Goal: Obtain resource: Obtain resource

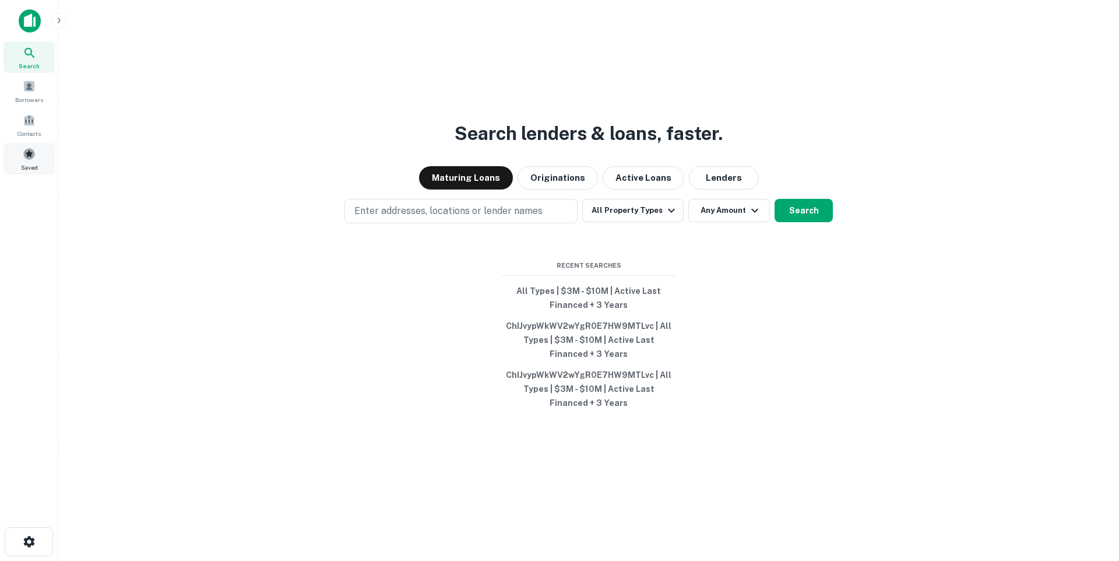
click at [23, 157] on span at bounding box center [29, 153] width 13 height 13
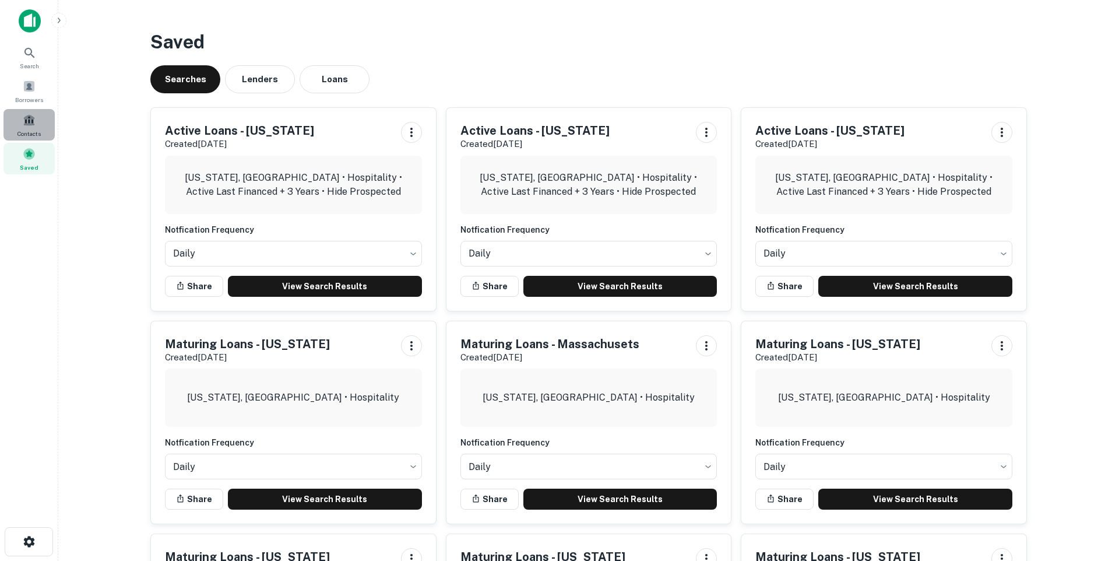
click at [30, 126] on span at bounding box center [29, 120] width 13 height 13
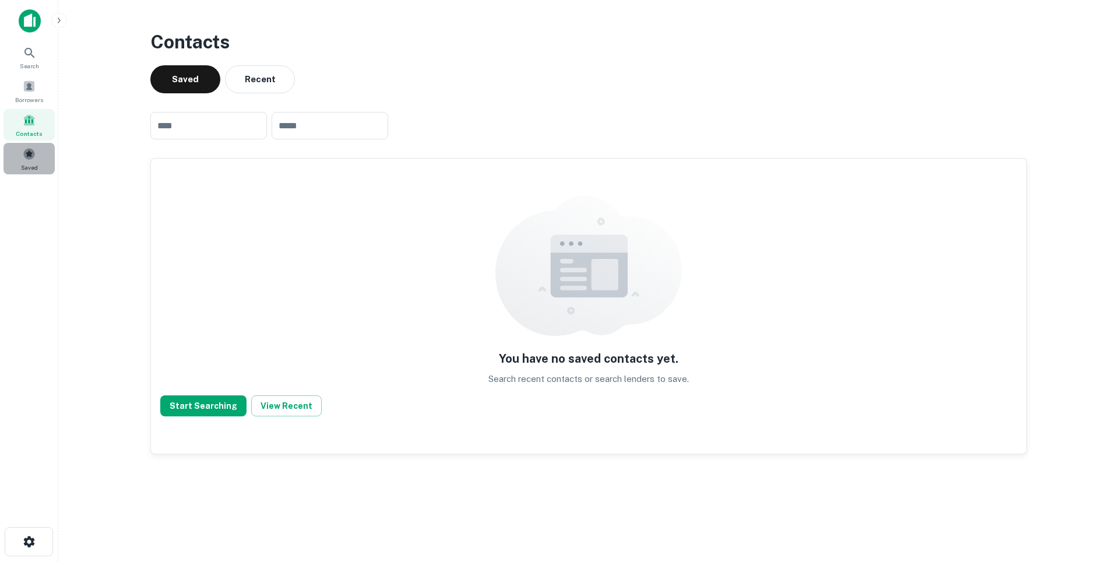
click at [36, 154] on div "Saved" at bounding box center [28, 158] width 51 height 31
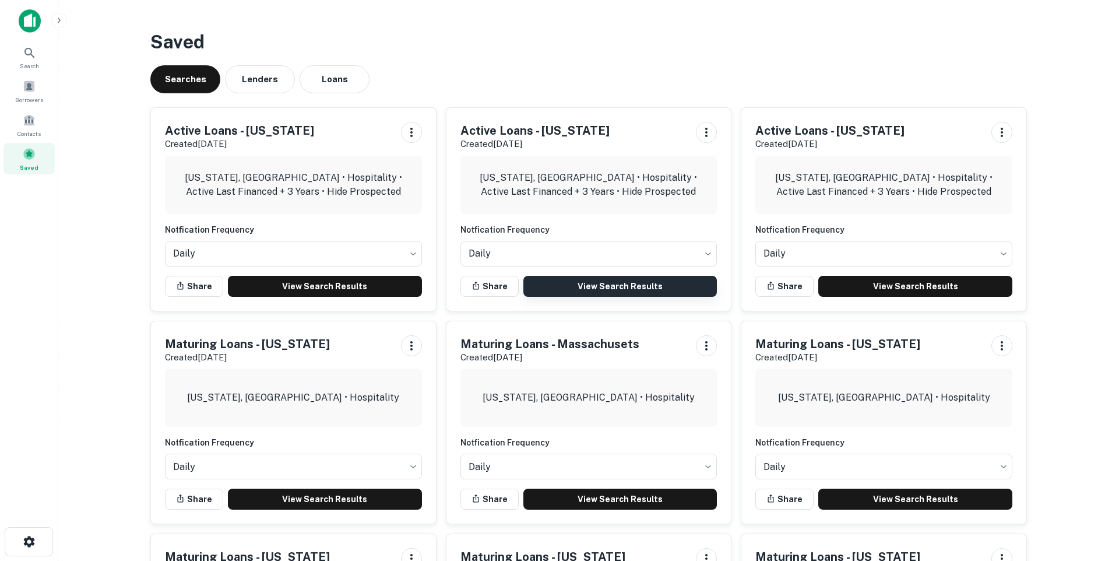
click at [678, 290] on link "View Search Results" at bounding box center [620, 286] width 194 height 21
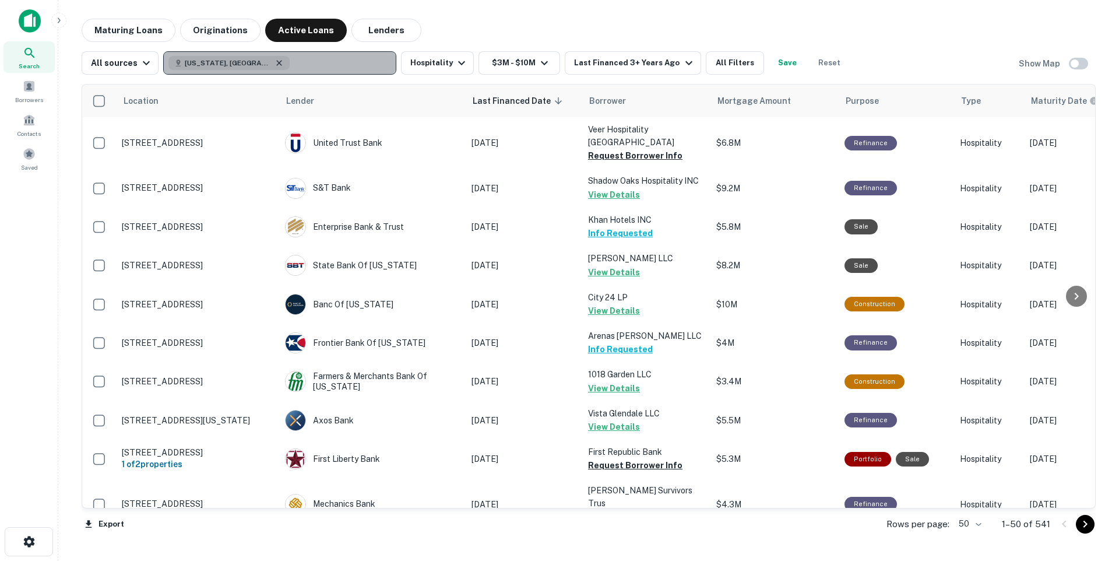
click at [274, 62] on icon "button" at bounding box center [278, 62] width 9 height 9
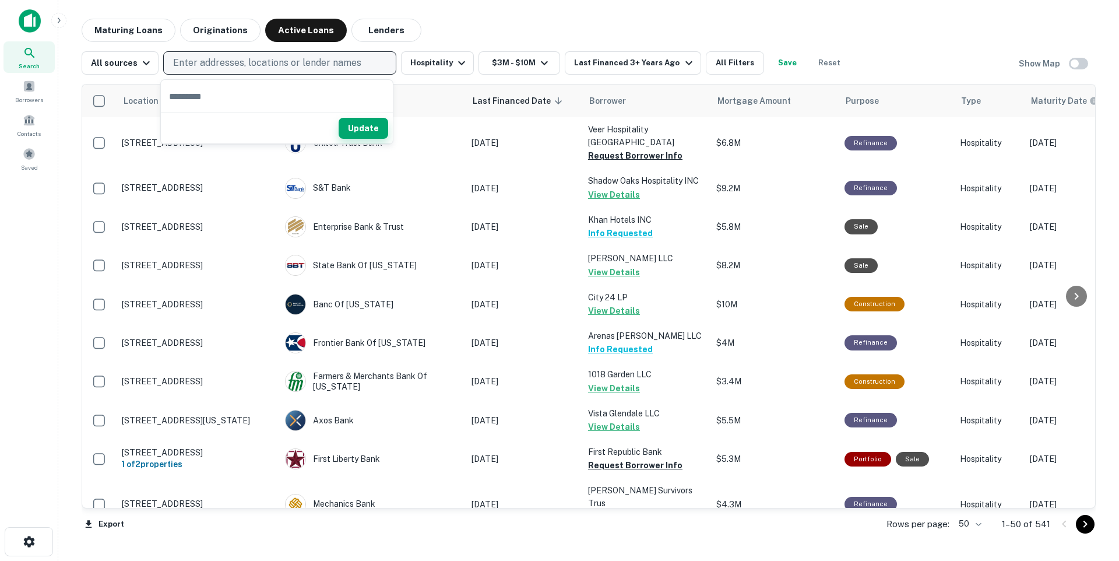
click at [367, 128] on button "Update" at bounding box center [364, 128] width 50 height 21
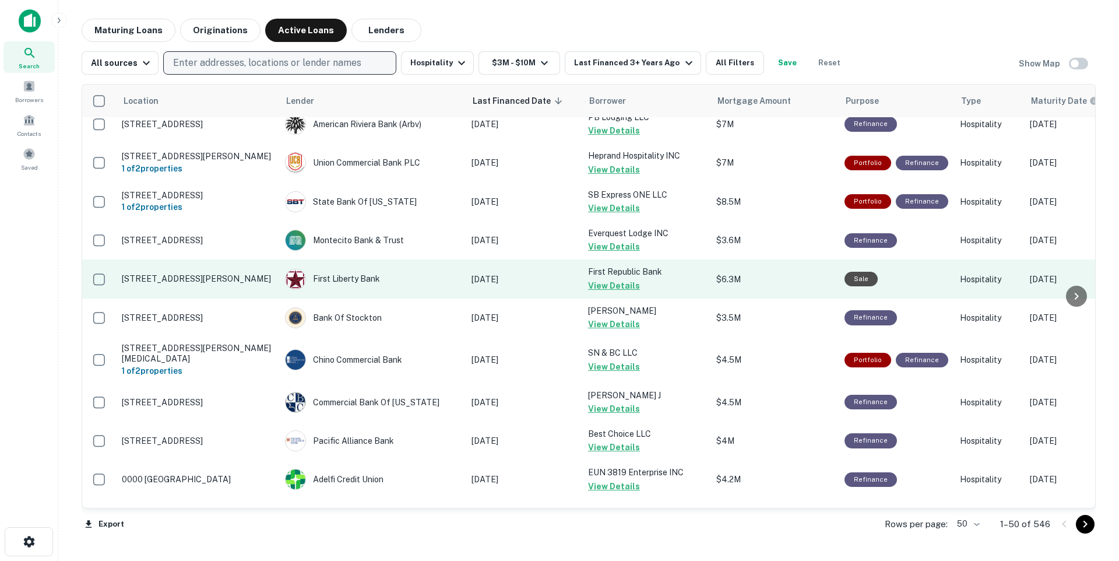
scroll to position [1615, 0]
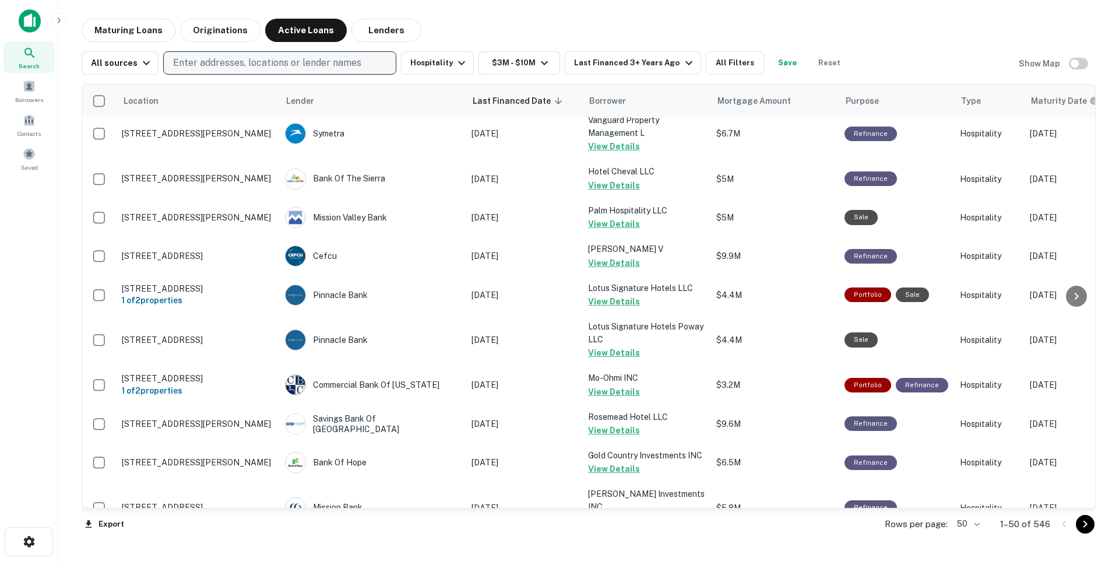
click at [972, 527] on body "Search Borrowers Contacts Saved Maturing Loans Originations Active Loans Lender…" at bounding box center [559, 280] width 1119 height 561
click at [964, 536] on li "100" at bounding box center [969, 536] width 34 height 21
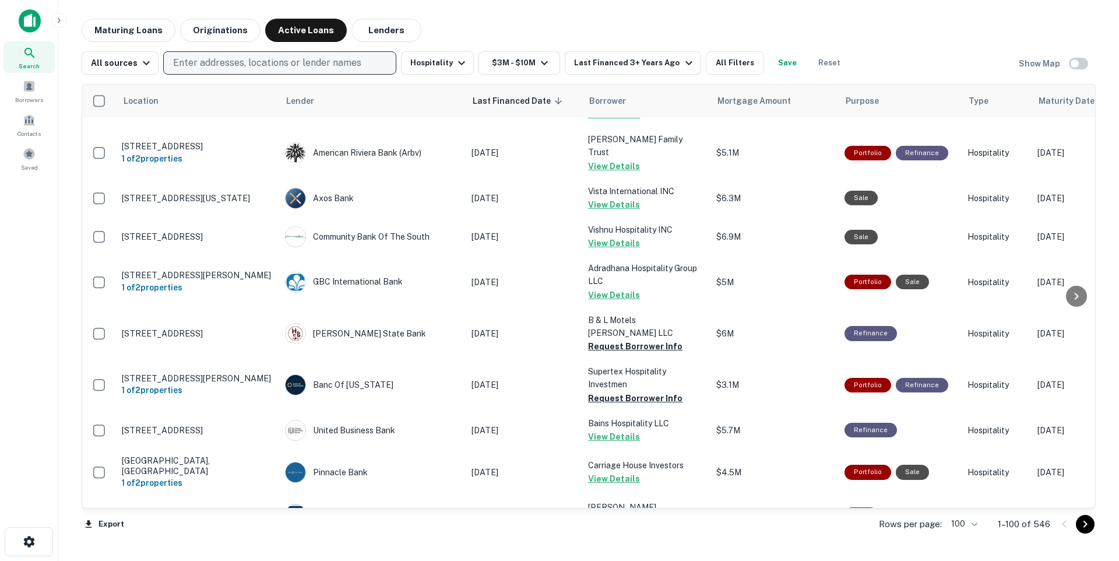
scroll to position [3698, 0]
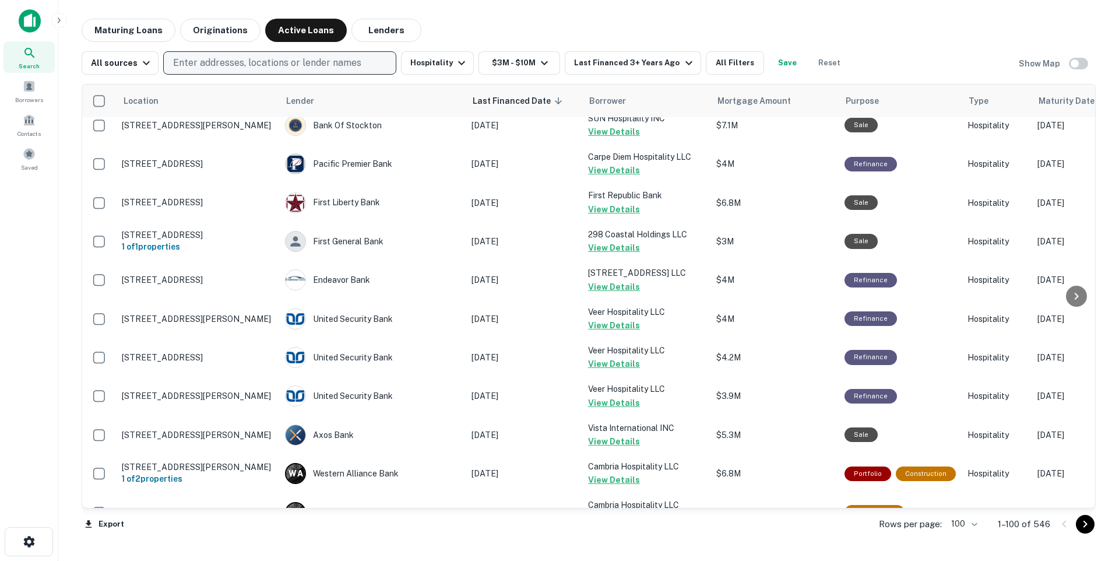
click at [1085, 529] on icon "Go to next page" at bounding box center [1085, 524] width 14 height 14
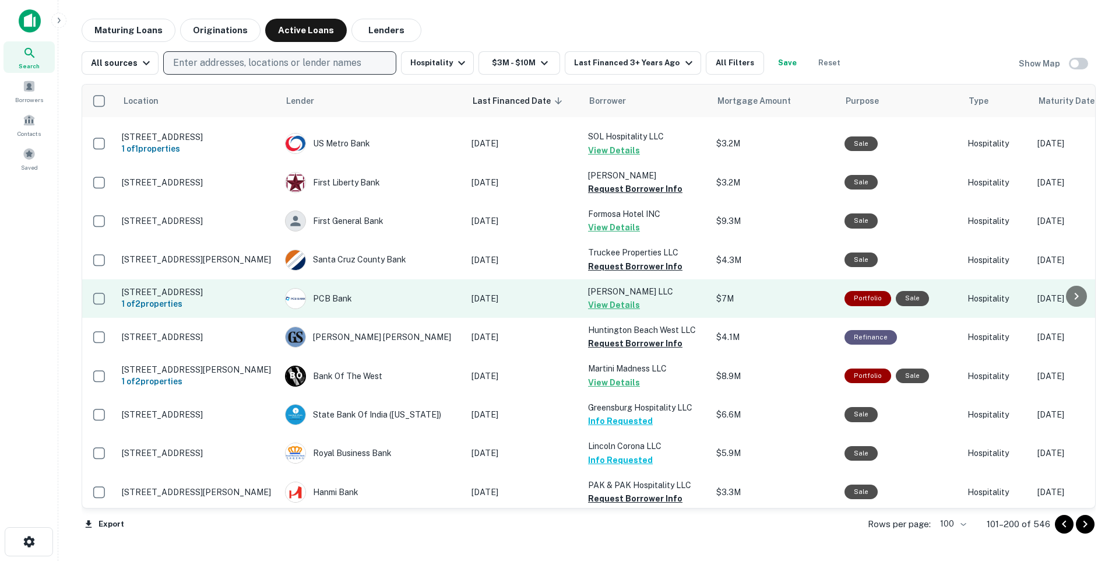
scroll to position [3631, 0]
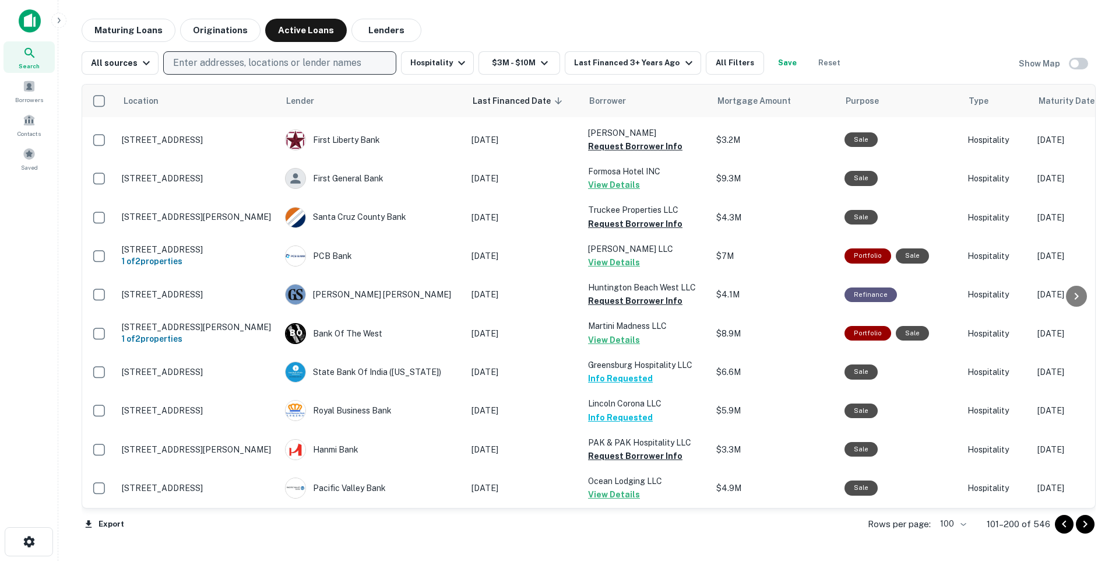
drag, startPoint x: 1085, startPoint y: 548, endPoint x: 1085, endPoint y: 526, distance: 22.7
click at [1085, 526] on icon "Go to next page" at bounding box center [1085, 524] width 14 height 14
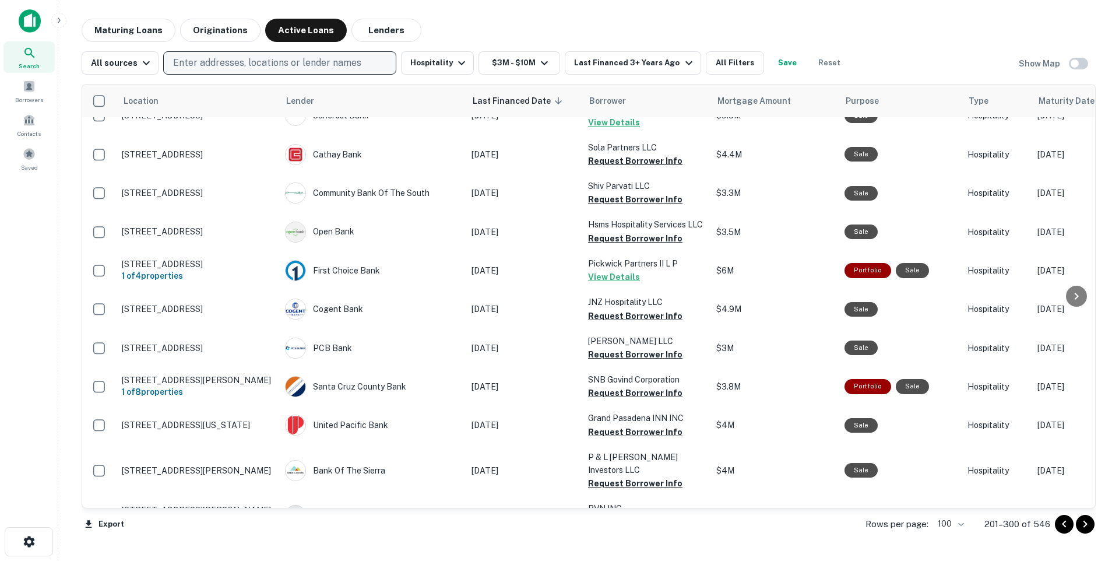
scroll to position [1273, 0]
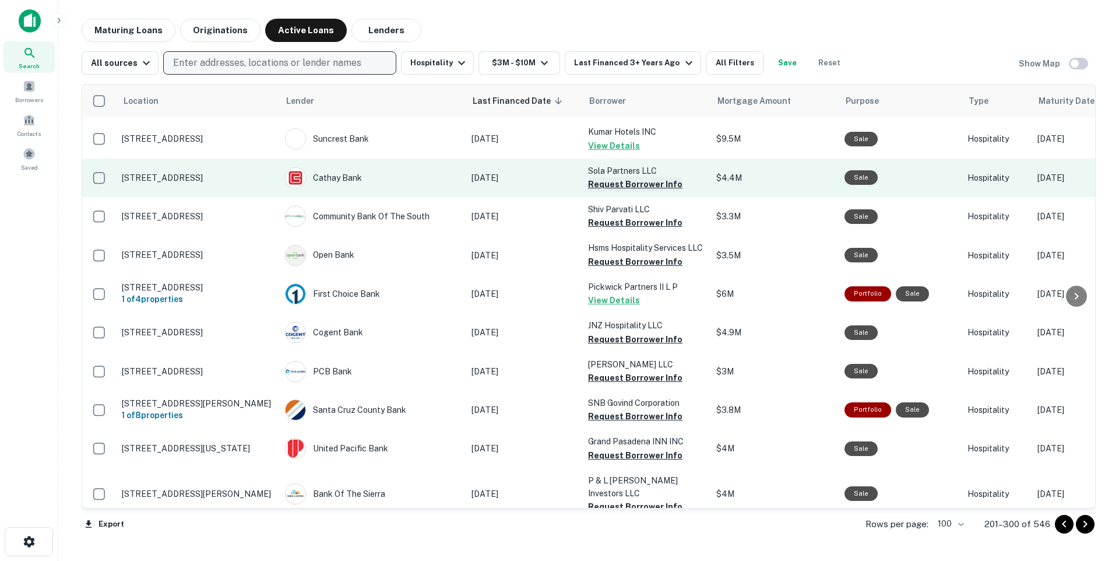
click at [621, 177] on button "Request Borrower Info" at bounding box center [635, 184] width 94 height 14
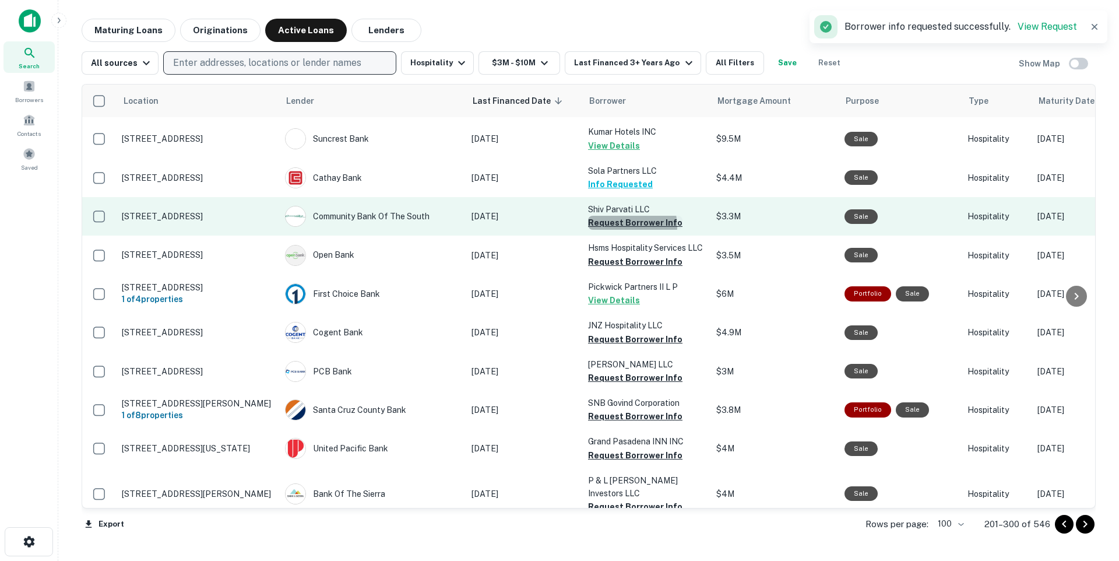
click at [625, 216] on button "Request Borrower Info" at bounding box center [635, 223] width 94 height 14
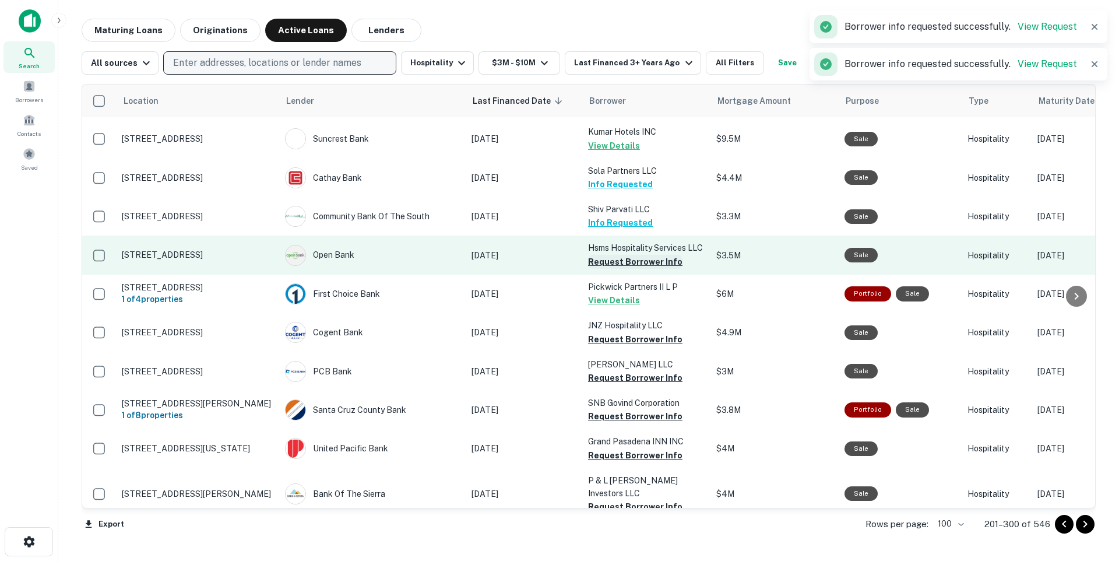
click at [625, 255] on button "Request Borrower Info" at bounding box center [635, 262] width 94 height 14
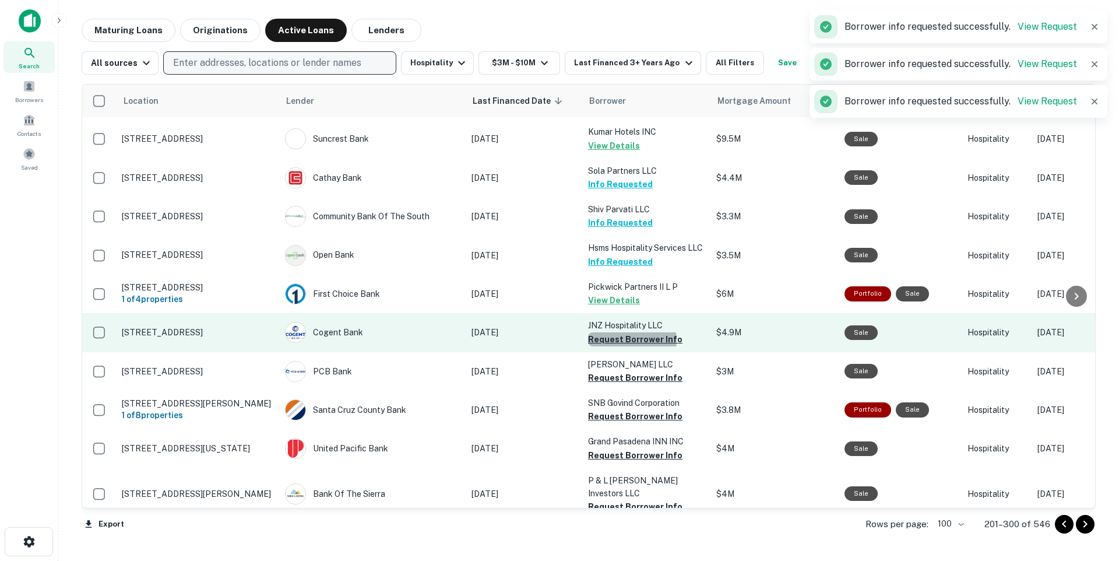
drag, startPoint x: 629, startPoint y: 302, endPoint x: 626, endPoint y: 308, distance: 6.3
click at [629, 332] on button "Request Borrower Info" at bounding box center [635, 339] width 94 height 14
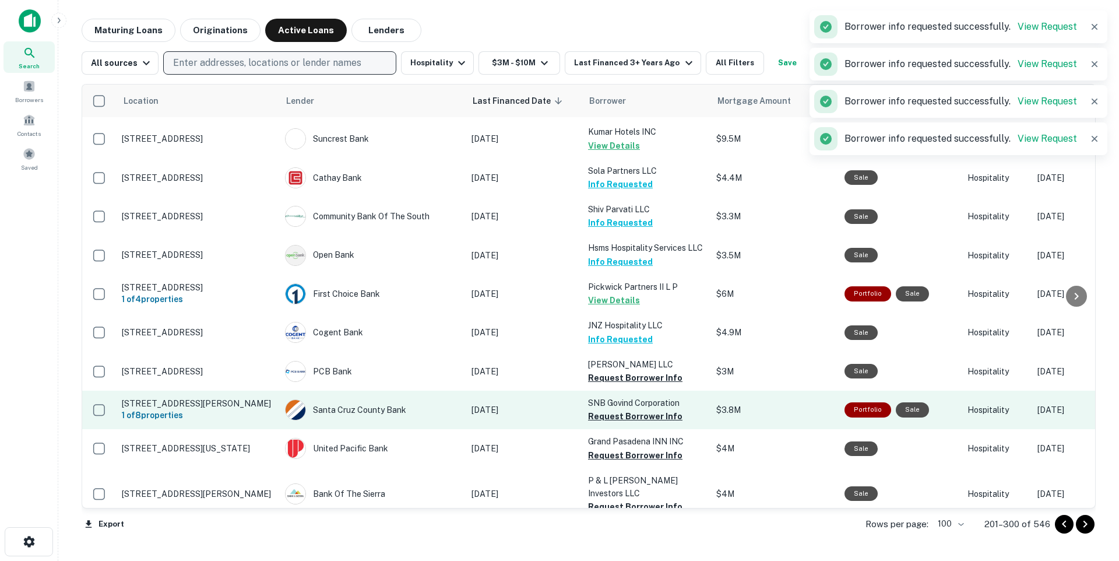
click at [617, 371] on button "Request Borrower Info" at bounding box center [635, 378] width 94 height 14
click at [632, 409] on button "Request Borrower Info" at bounding box center [635, 416] width 94 height 14
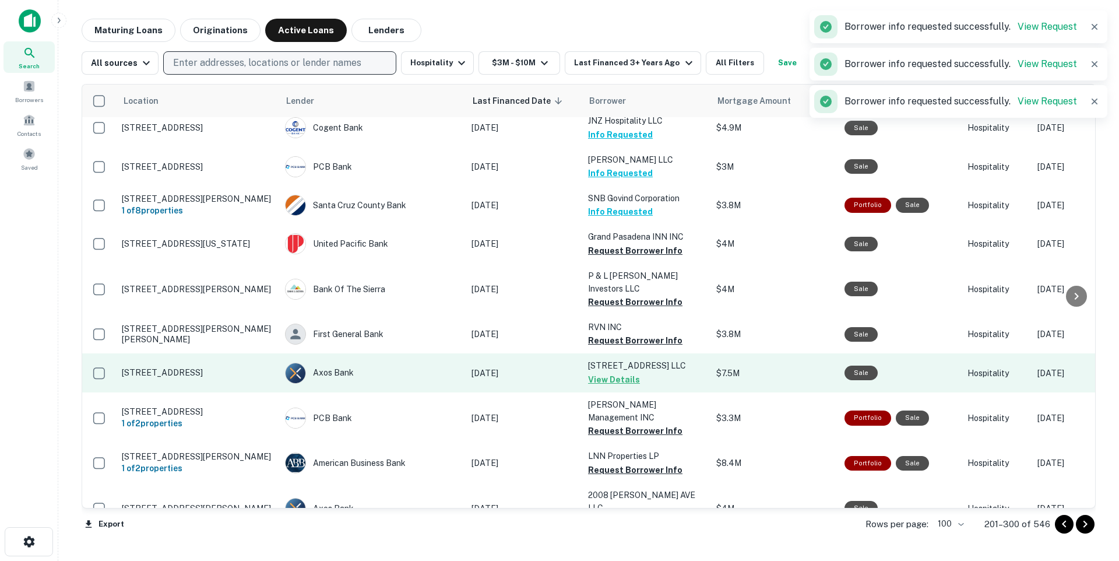
scroll to position [1477, 0]
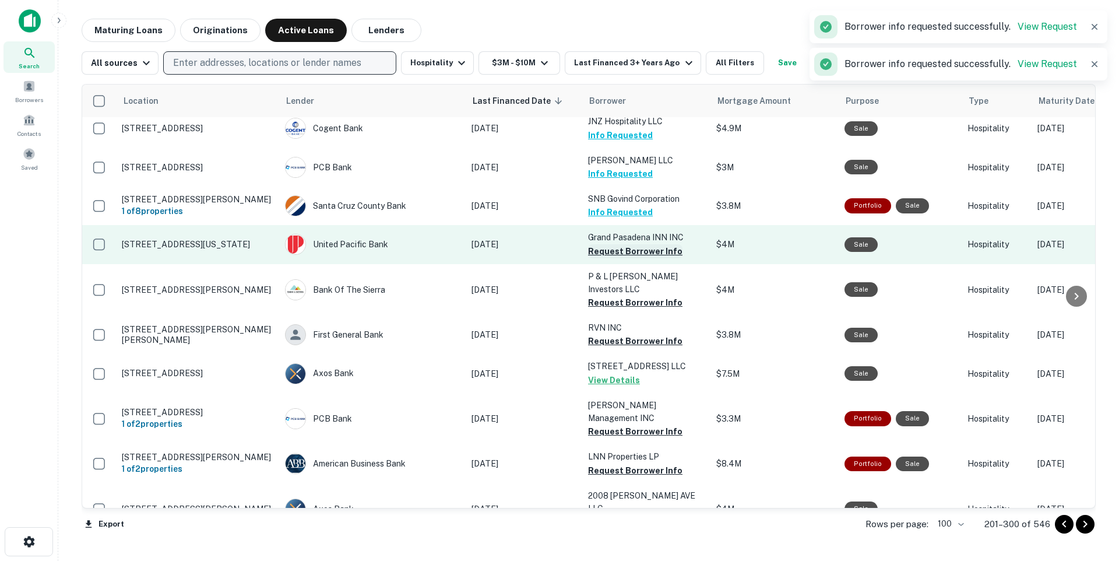
click at [623, 244] on button "Request Borrower Info" at bounding box center [635, 251] width 94 height 14
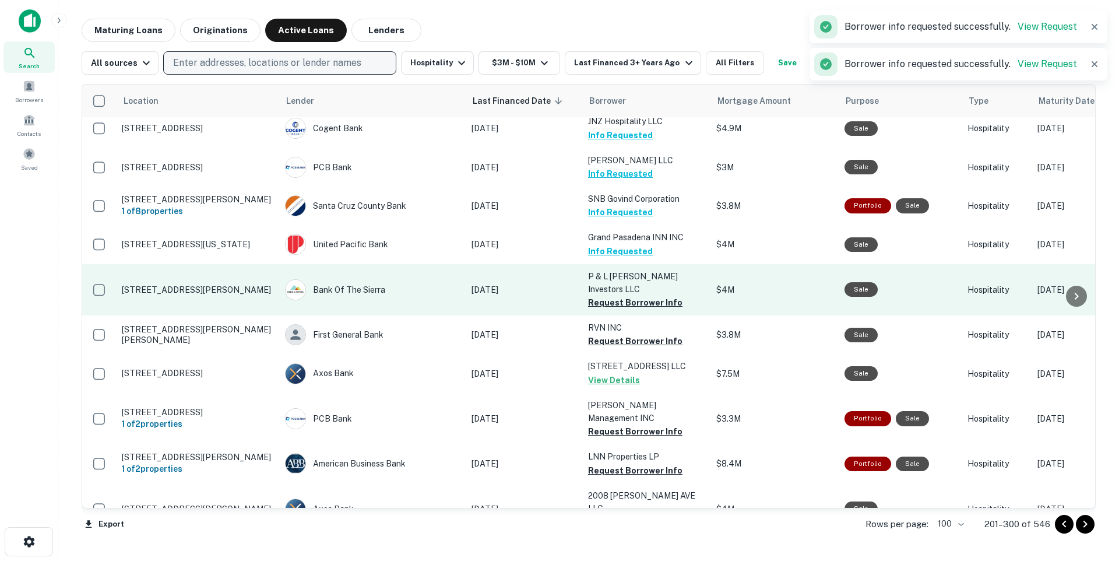
click at [621, 295] on button "Request Borrower Info" at bounding box center [635, 302] width 94 height 14
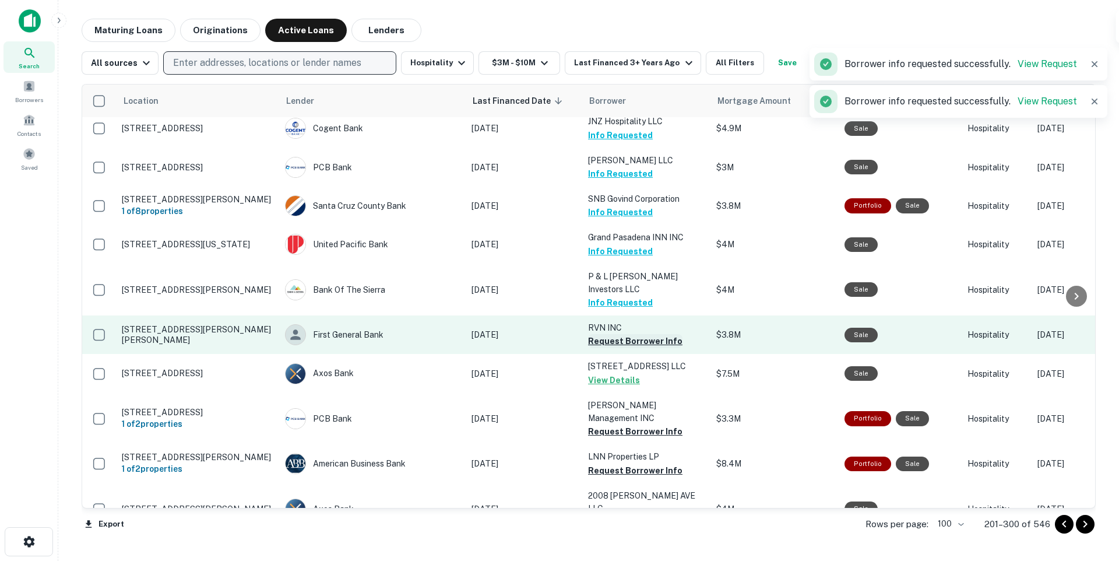
click at [619, 334] on button "Request Borrower Info" at bounding box center [635, 341] width 94 height 14
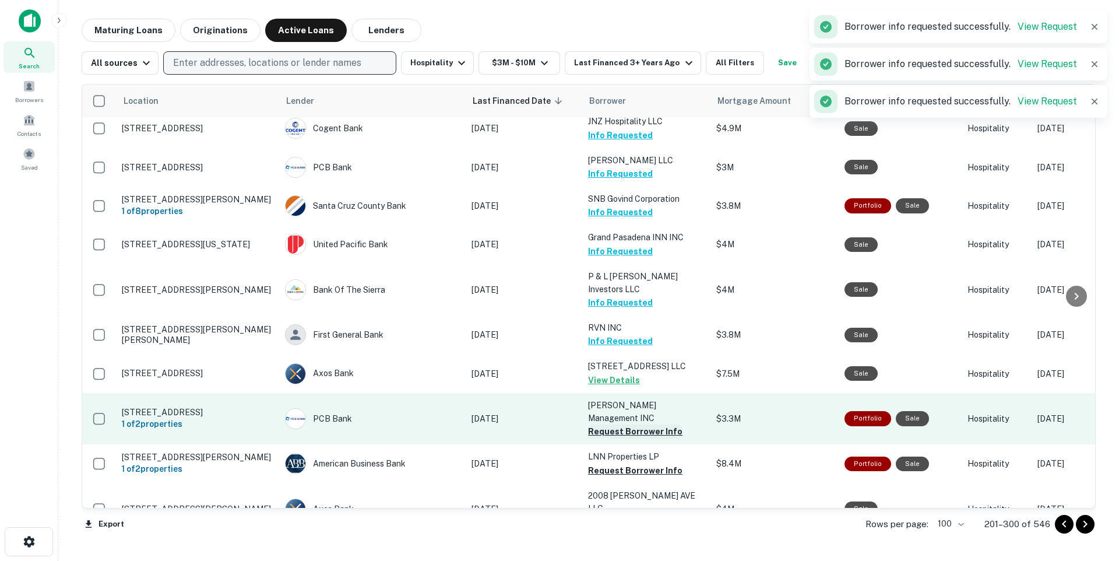
click at [642, 424] on button "Request Borrower Info" at bounding box center [635, 431] width 94 height 14
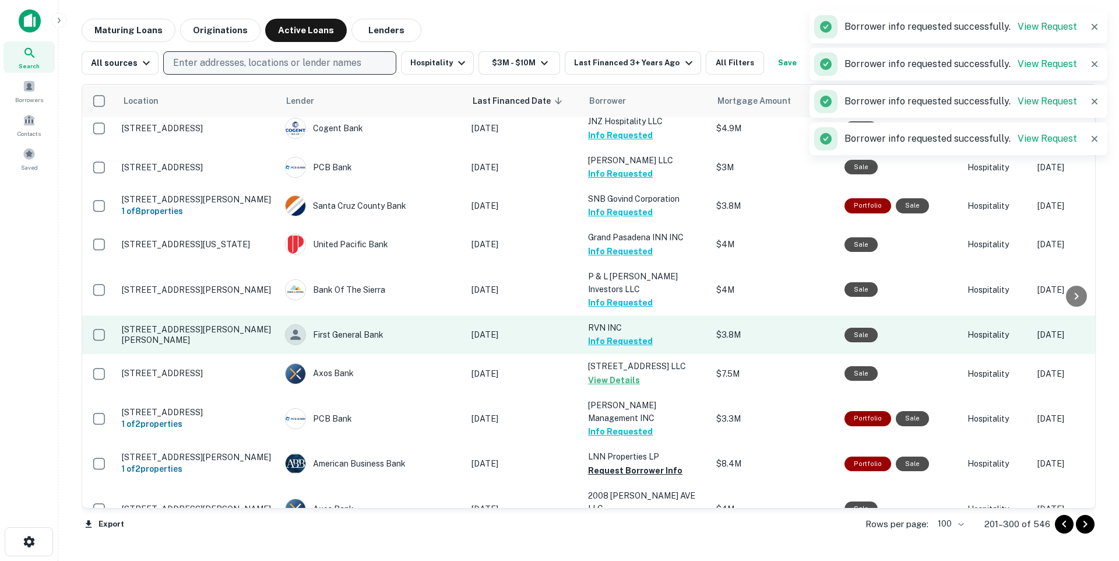
click at [629, 463] on button "Request Borrower Info" at bounding box center [635, 470] width 94 height 14
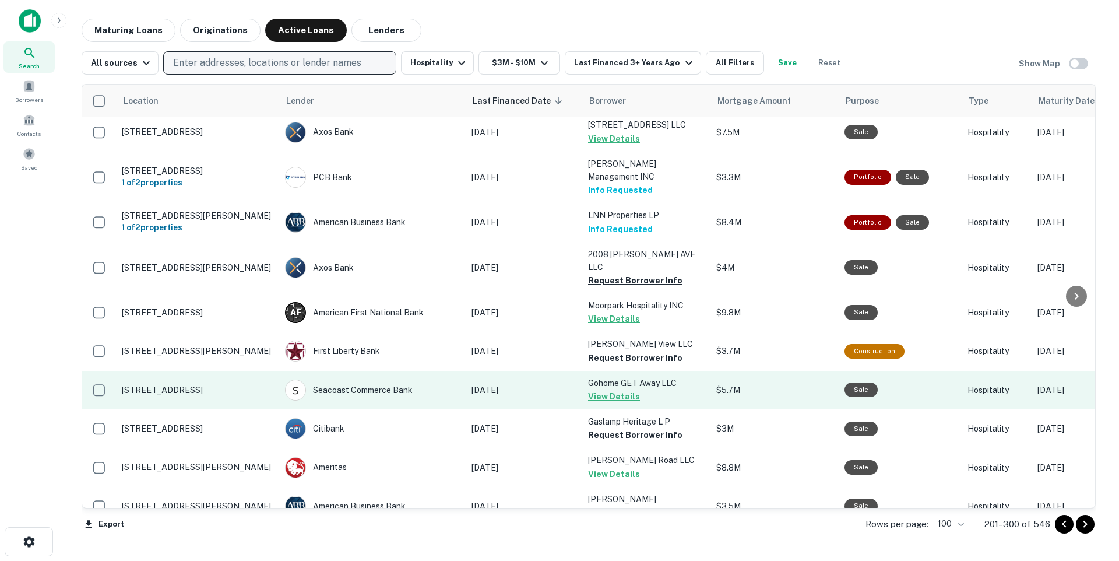
scroll to position [1721, 0]
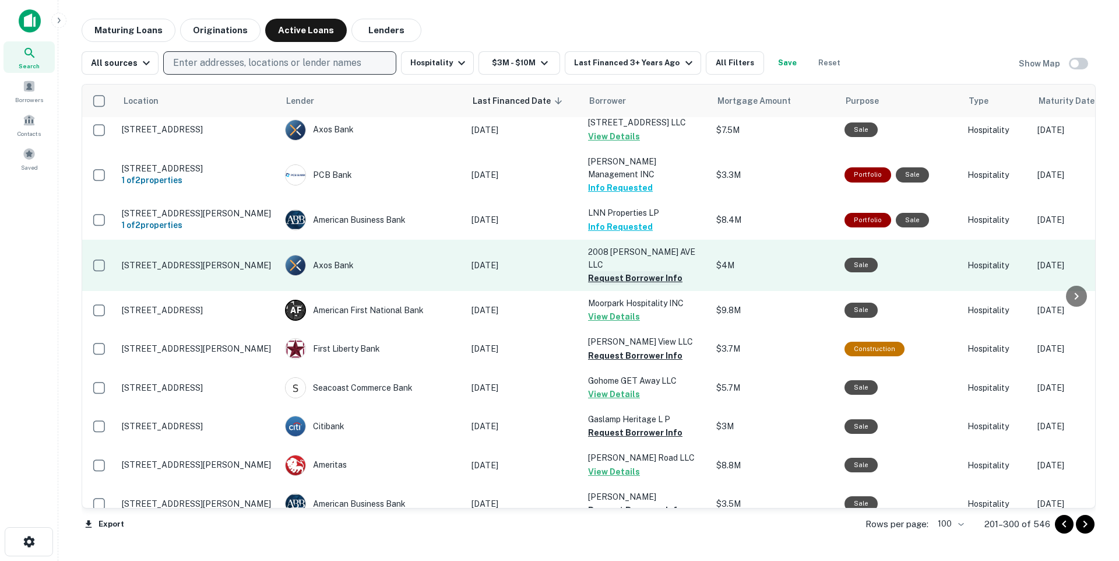
click at [619, 271] on button "Request Borrower Info" at bounding box center [635, 278] width 94 height 14
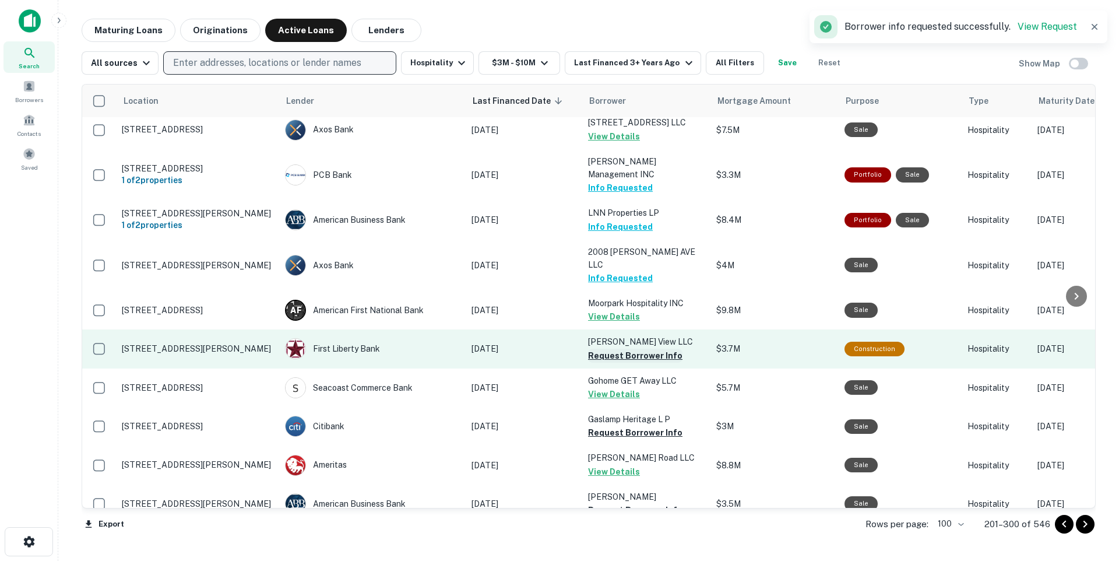
click at [619, 348] on button "Request Borrower Info" at bounding box center [635, 355] width 94 height 14
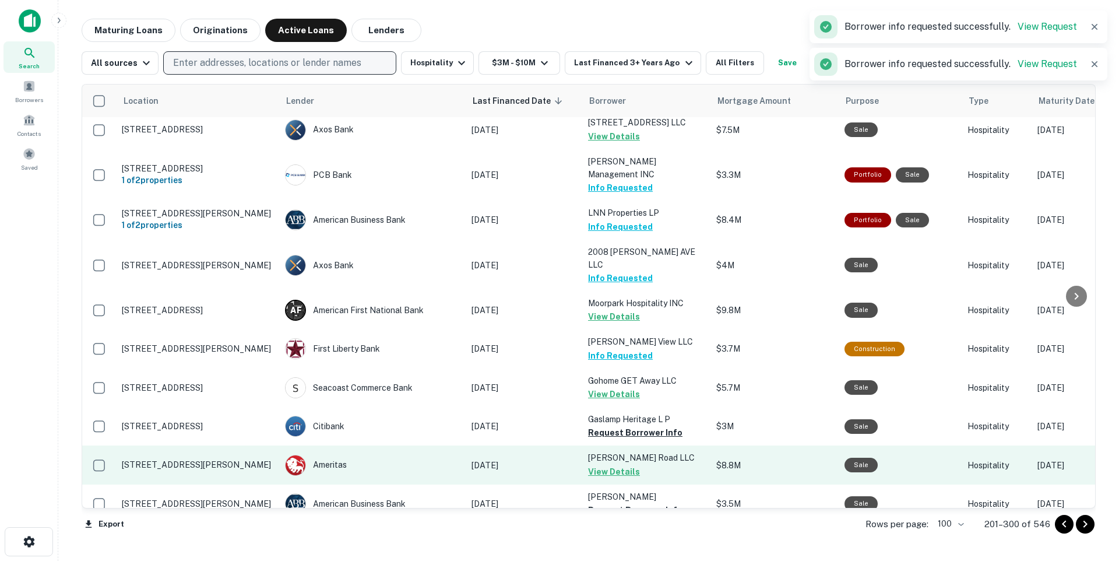
click at [625, 425] on button "Request Borrower Info" at bounding box center [635, 432] width 94 height 14
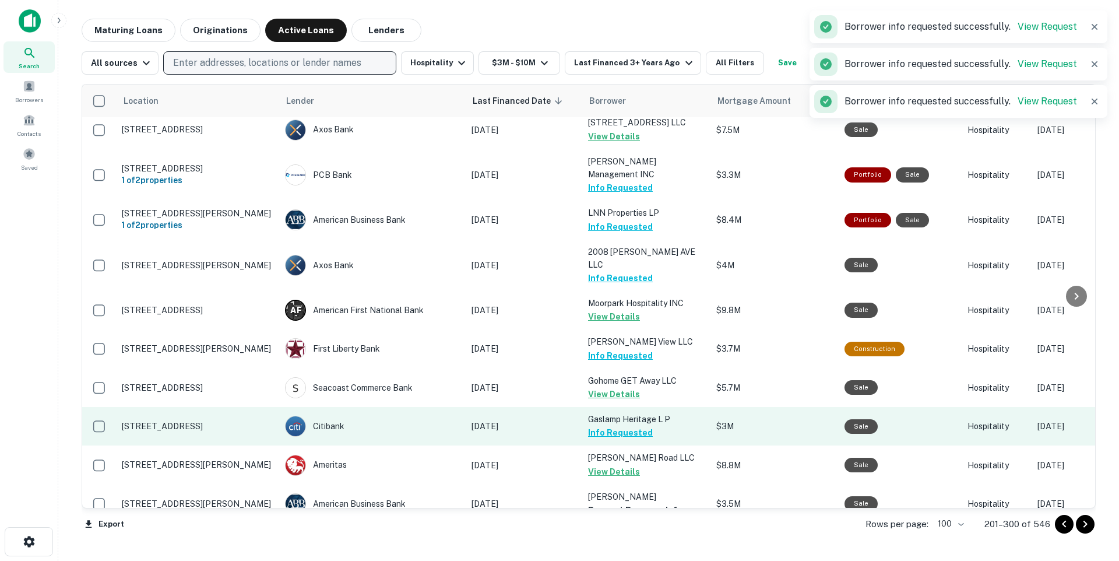
click at [633, 503] on button "Request Borrower Info" at bounding box center [635, 510] width 94 height 14
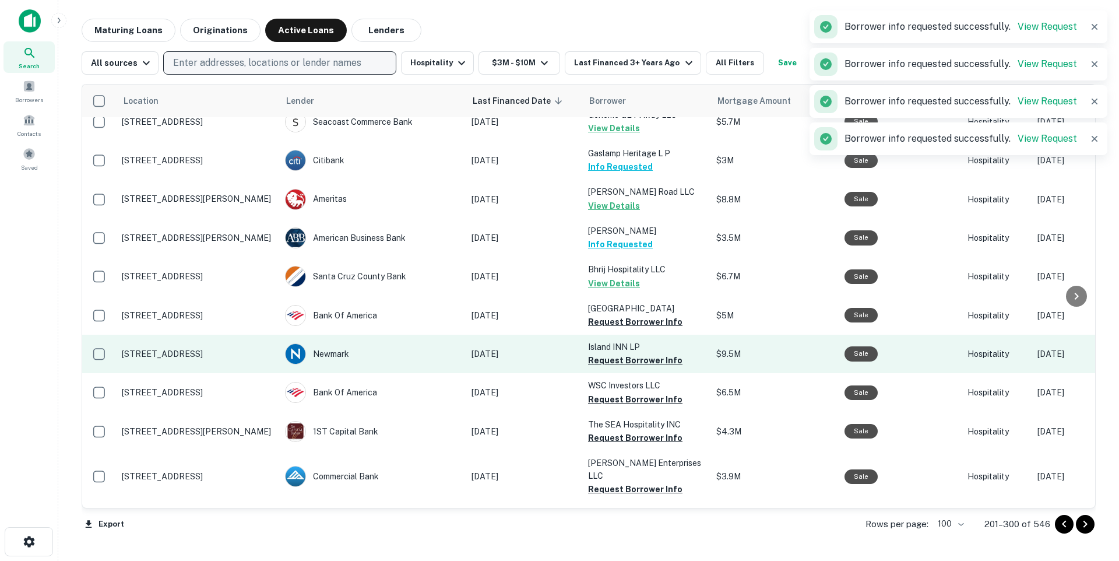
scroll to position [2034, 0]
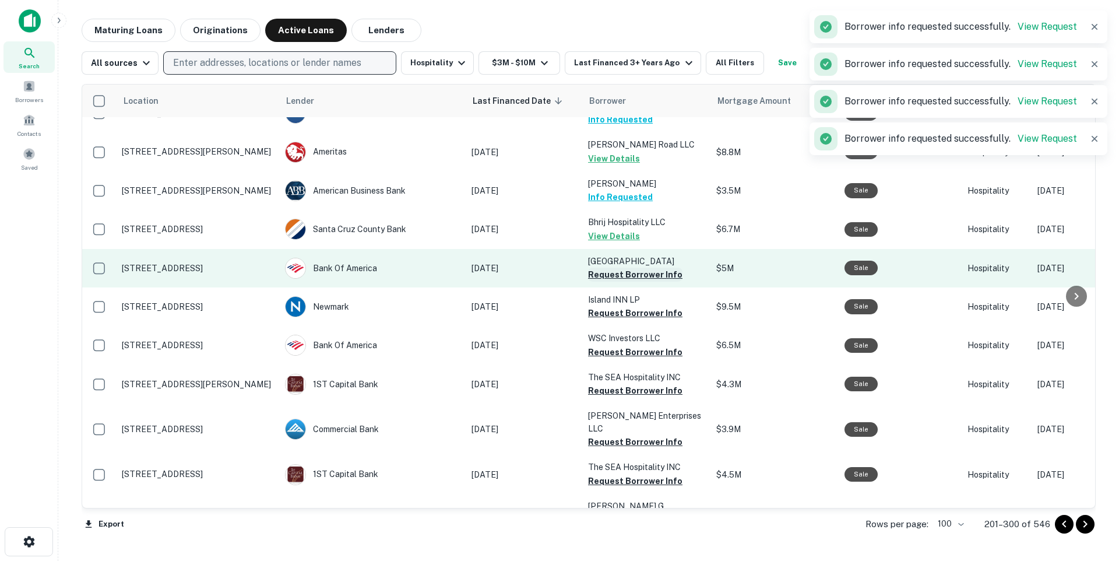
click at [618, 267] on button "Request Borrower Info" at bounding box center [635, 274] width 94 height 14
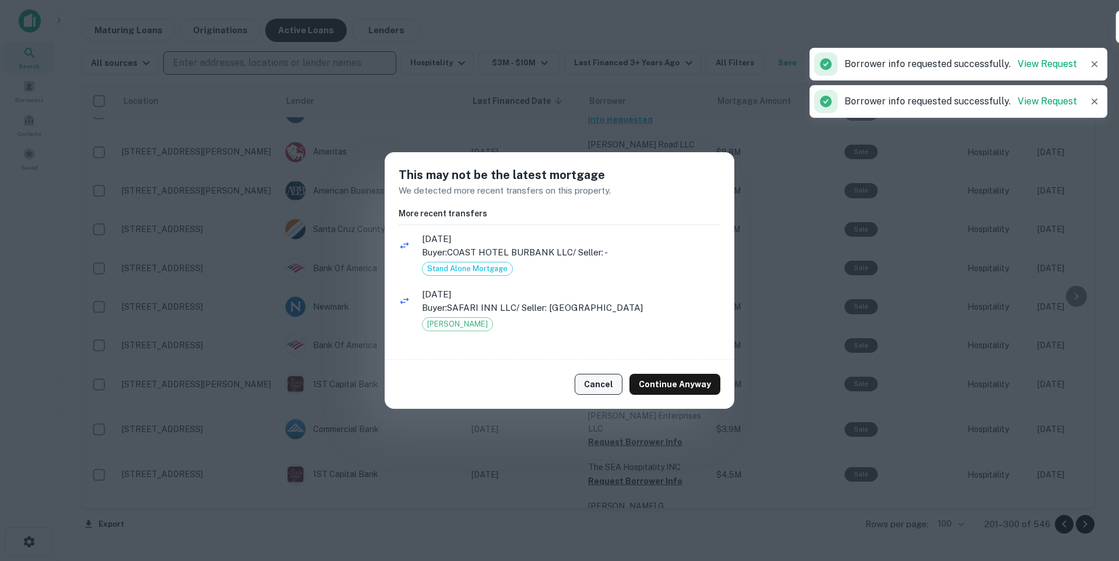
click at [605, 382] on button "Cancel" at bounding box center [599, 383] width 48 height 21
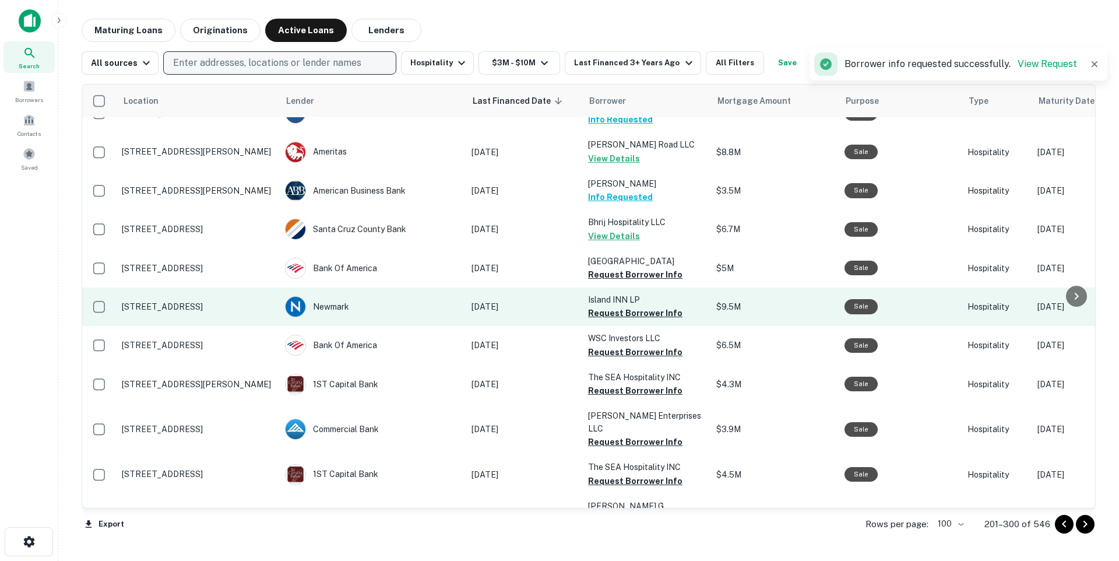
click at [607, 306] on button "Request Borrower Info" at bounding box center [635, 313] width 94 height 14
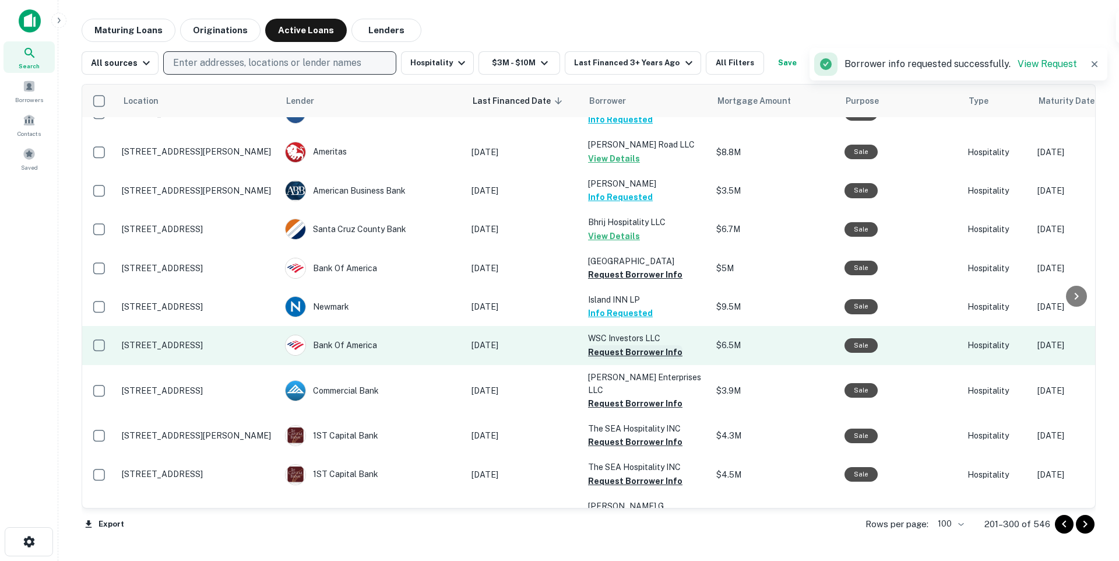
click at [611, 345] on button "Request Borrower Info" at bounding box center [635, 352] width 94 height 14
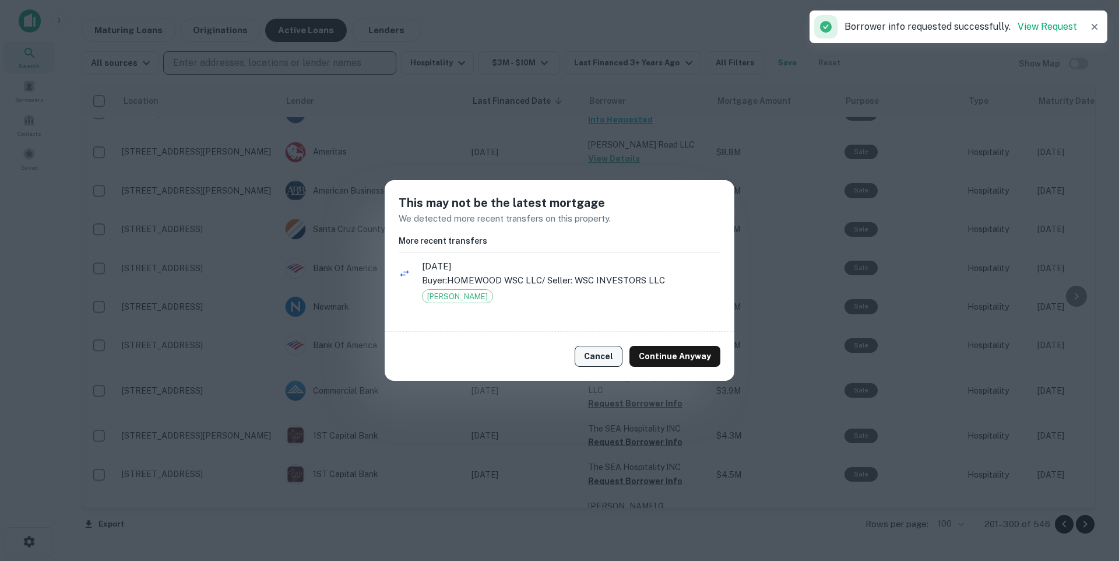
click at [605, 360] on button "Cancel" at bounding box center [599, 356] width 48 height 21
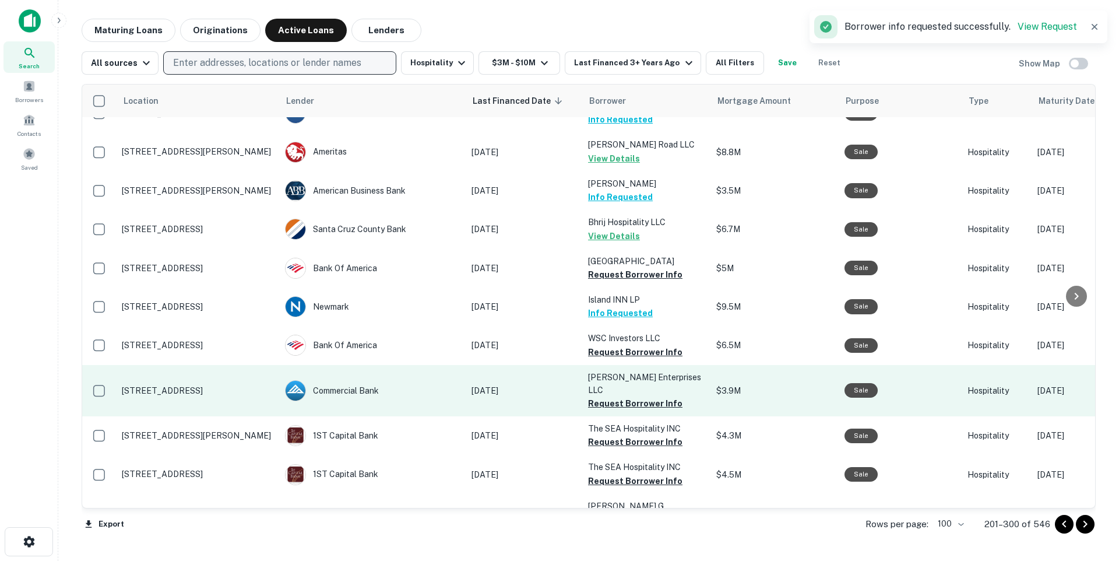
click at [606, 396] on button "Request Borrower Info" at bounding box center [635, 403] width 94 height 14
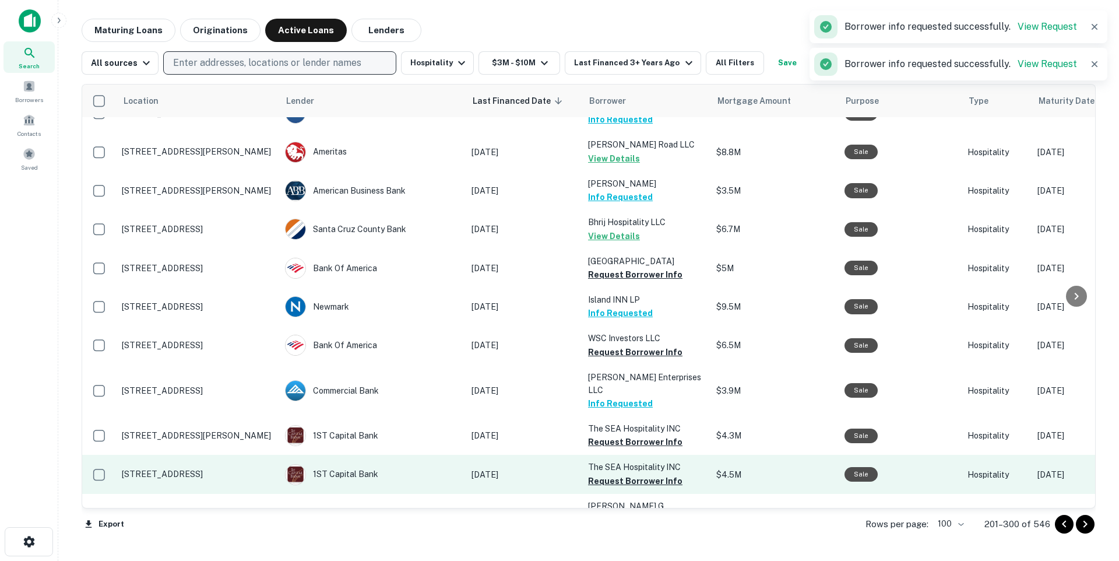
click at [614, 435] on button "Request Borrower Info" at bounding box center [635, 442] width 94 height 14
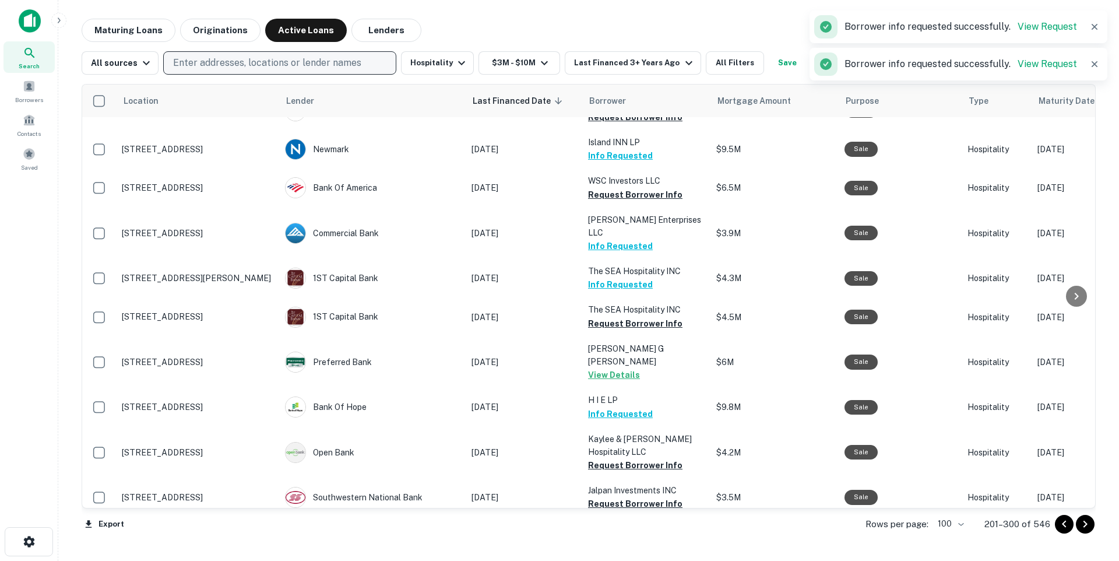
scroll to position [2251, 0]
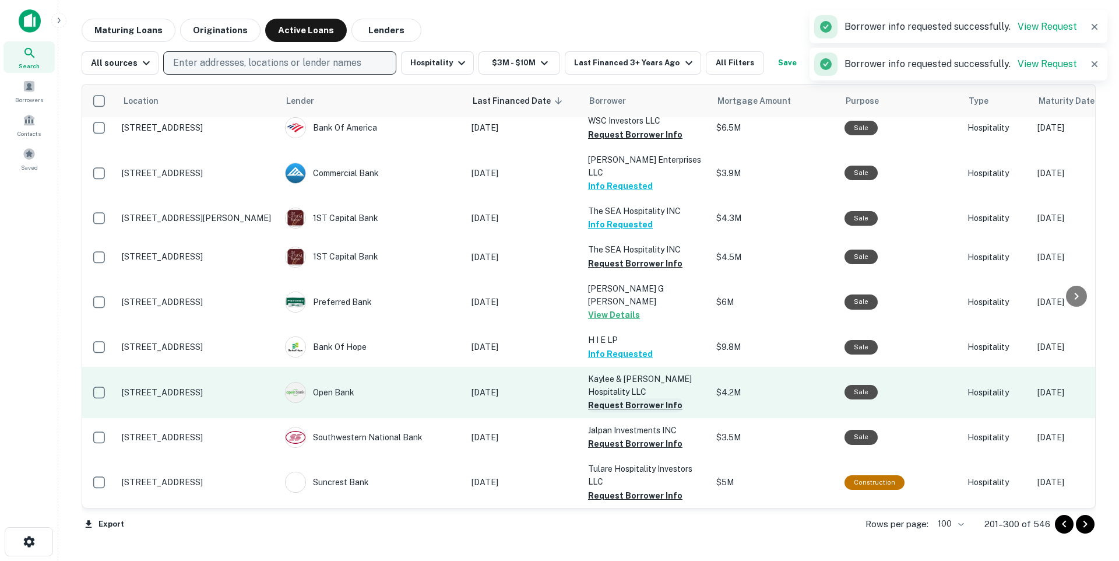
click at [620, 398] on button "Request Borrower Info" at bounding box center [635, 405] width 94 height 14
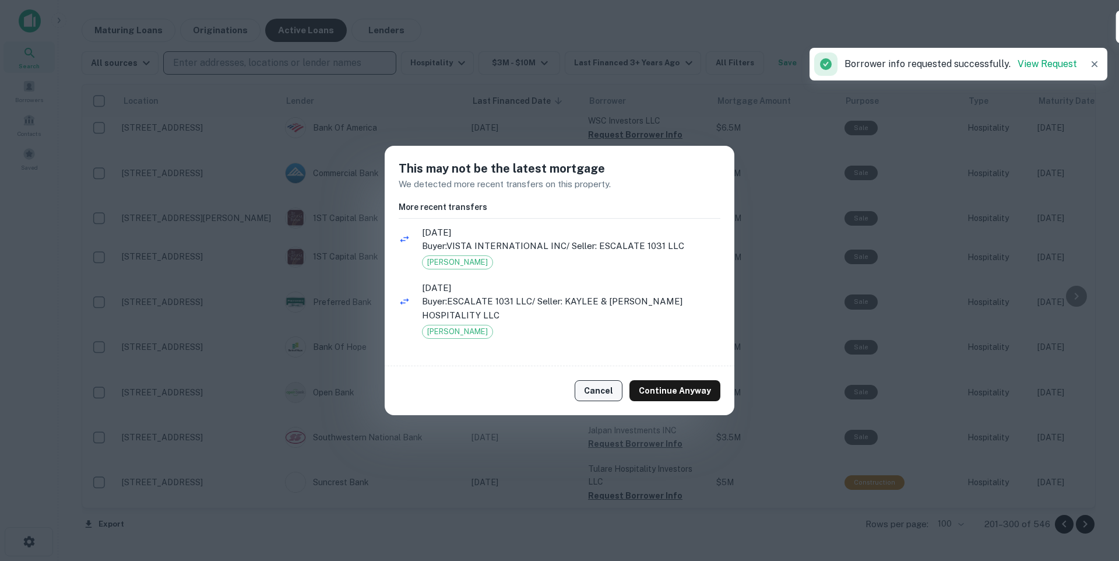
click at [602, 387] on button "Cancel" at bounding box center [599, 390] width 48 height 21
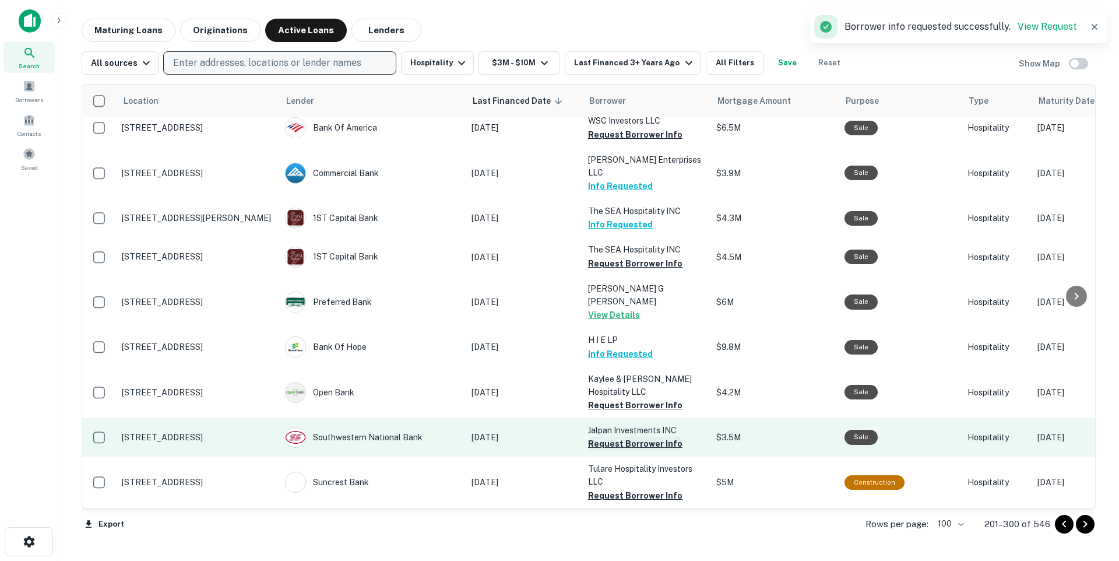
click at [608, 436] on button "Request Borrower Info" at bounding box center [635, 443] width 94 height 14
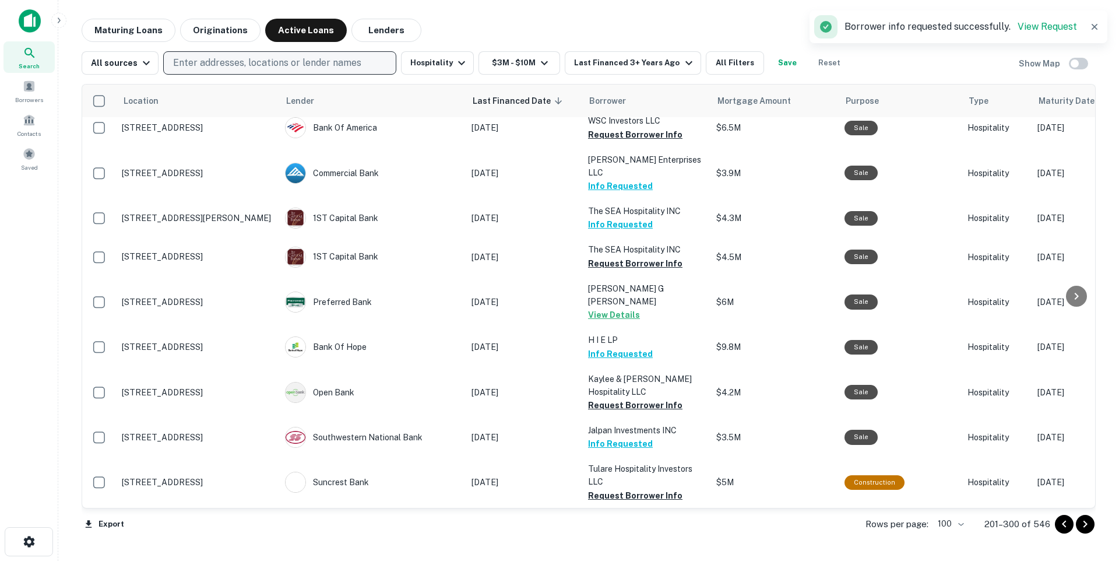
click at [622, 488] on button "Request Borrower Info" at bounding box center [635, 495] width 94 height 14
click at [631, 540] on button "Request Borrower Info" at bounding box center [635, 547] width 94 height 14
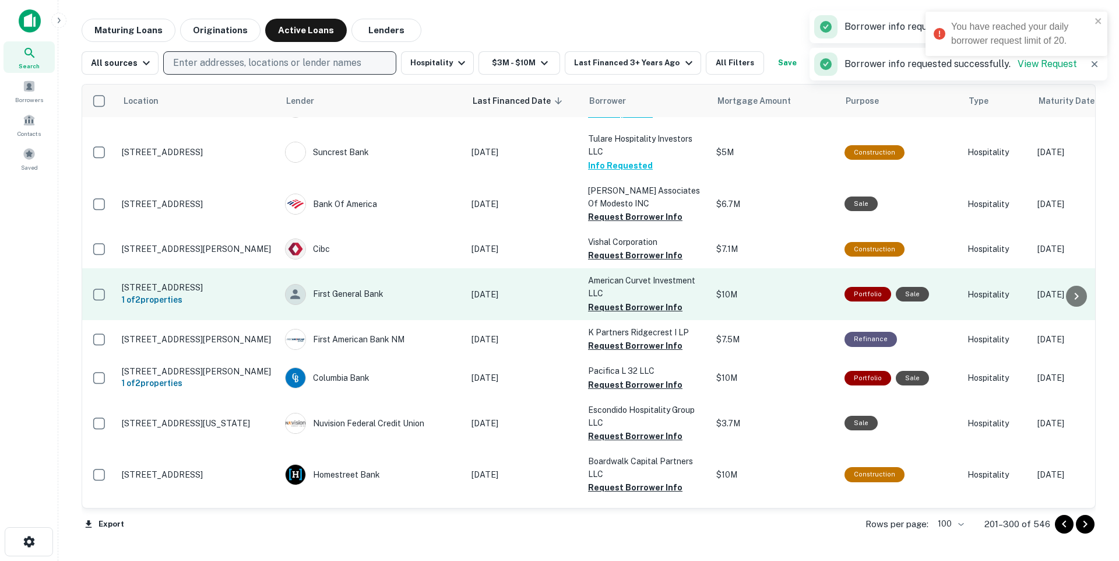
scroll to position [2583, 0]
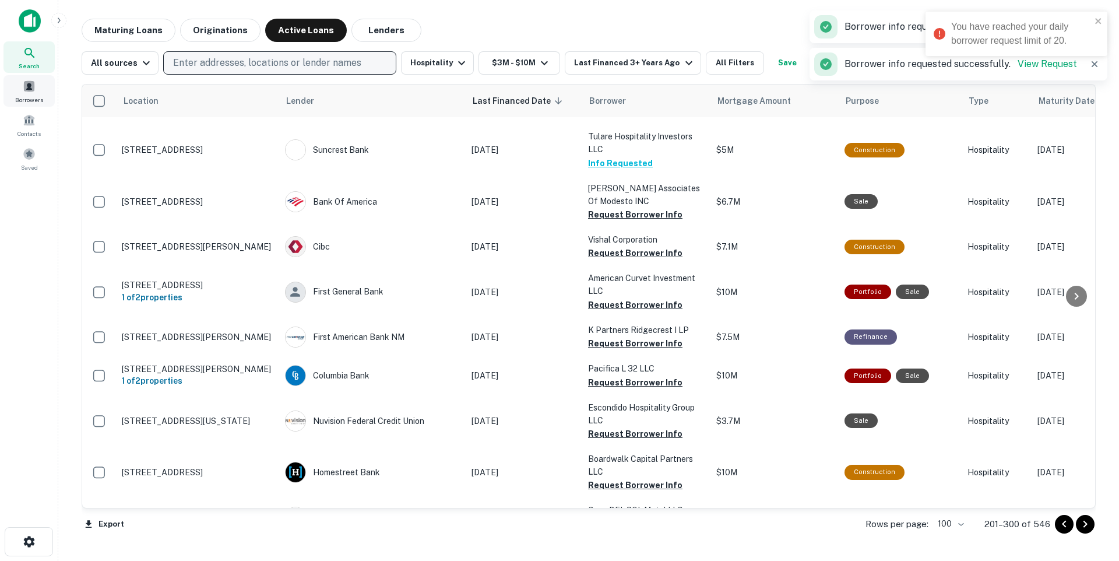
click at [28, 94] on div "Borrowers" at bounding box center [28, 90] width 51 height 31
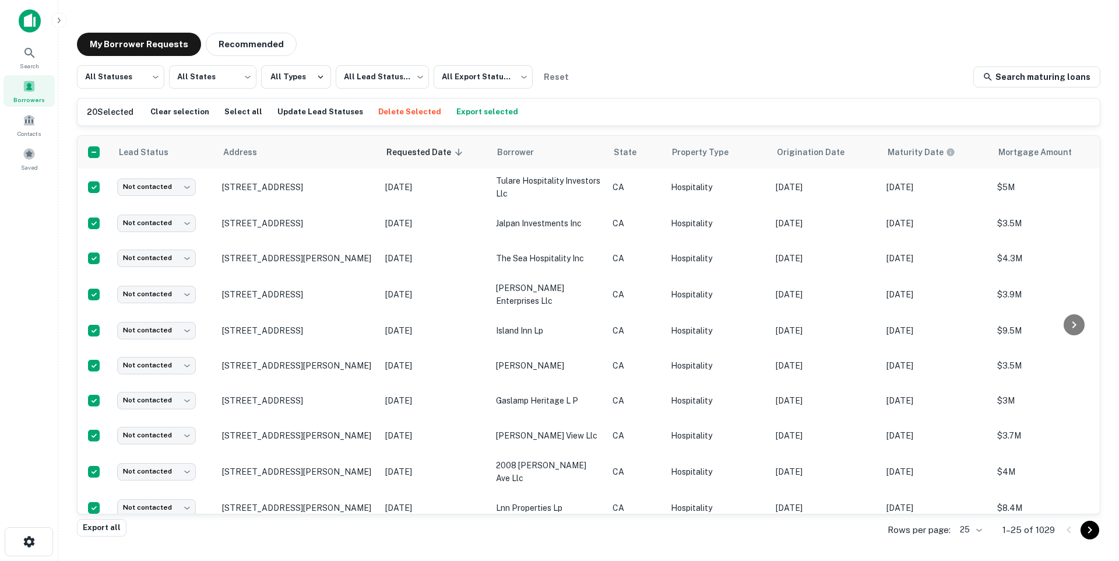
click at [484, 114] on button "Export selected" at bounding box center [487, 111] width 68 height 17
